Goal: Navigation & Orientation: Go to known website

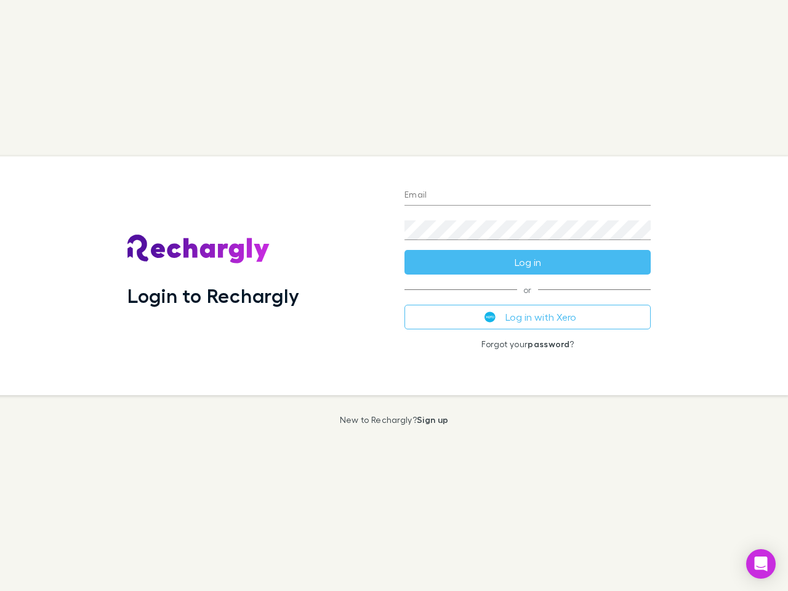
click at [394, 295] on div "Login to Rechargly" at bounding box center [256, 275] width 277 height 239
click at [527, 196] on input "Email" at bounding box center [527, 196] width 246 height 20
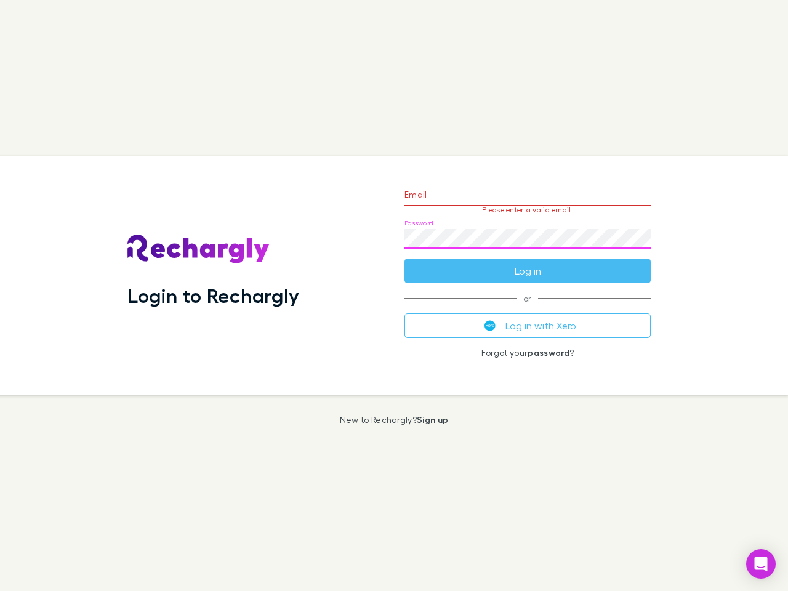
click at [527, 262] on form "Email Please enter a valid email. Password Log in" at bounding box center [527, 229] width 246 height 107
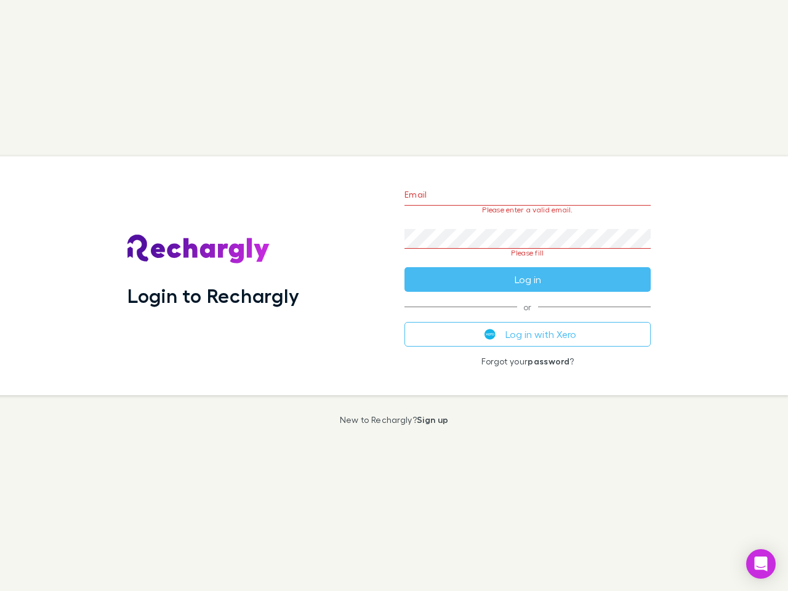
click at [527, 317] on div "Email Please enter a valid email. Password Please fill Log in or Log in with Xe…" at bounding box center [528, 275] width 266 height 239
click at [761, 564] on icon "Open Intercom Messenger" at bounding box center [761, 563] width 13 height 15
